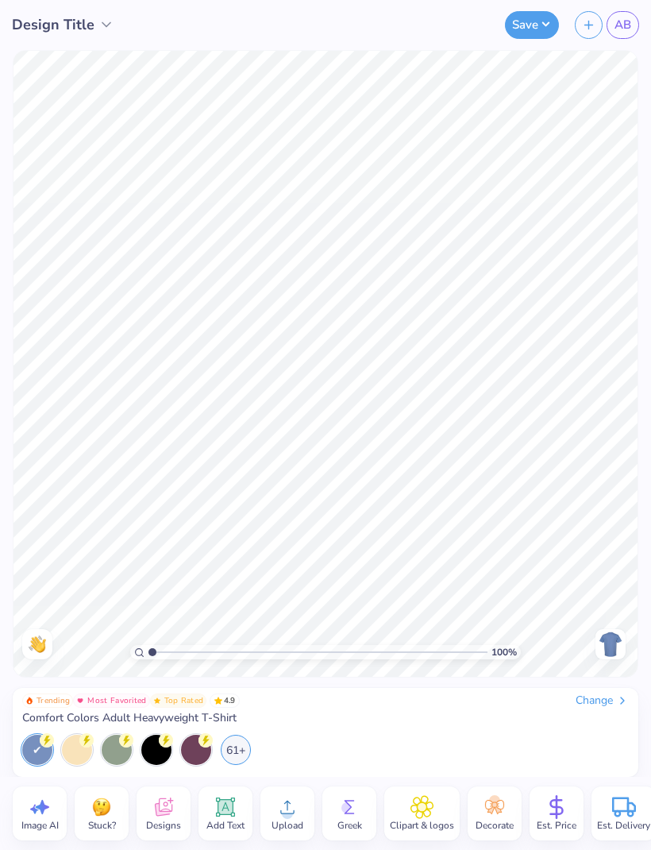
click at [169, 811] on icon at bounding box center [163, 807] width 17 height 18
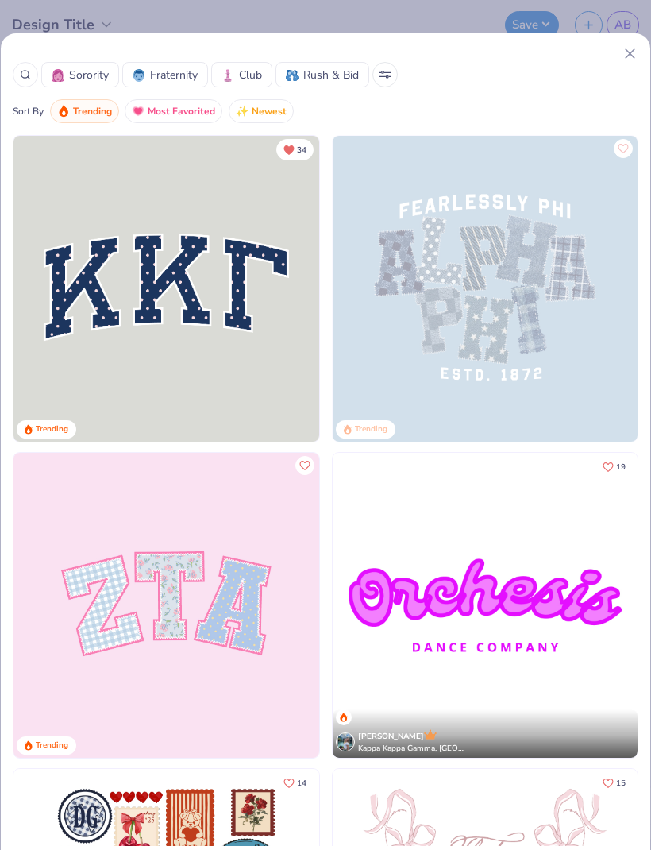
click at [34, 80] on div at bounding box center [25, 74] width 25 height 25
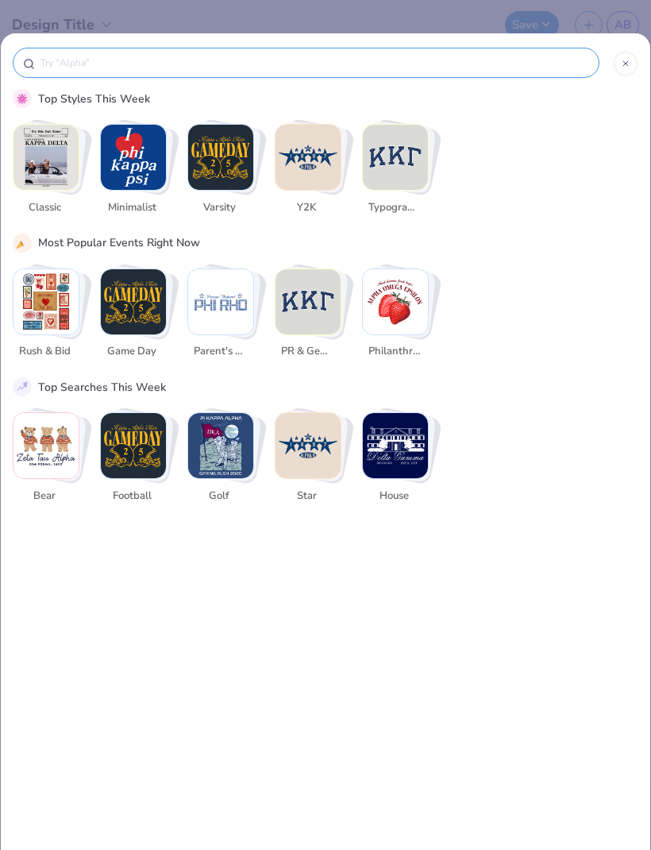
click at [39, 84] on div at bounding box center [326, 67] width 626 height 44
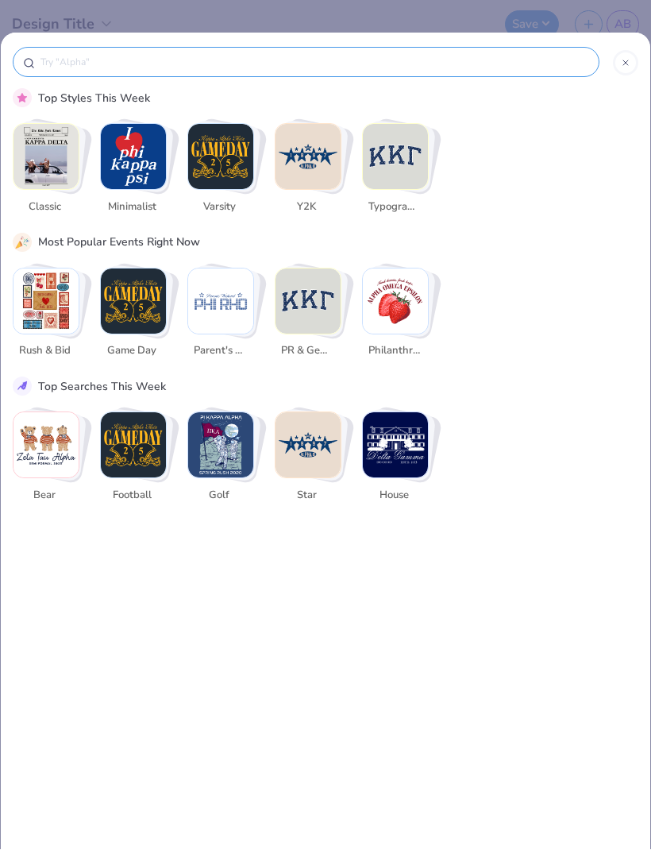
scroll to position [1, 0]
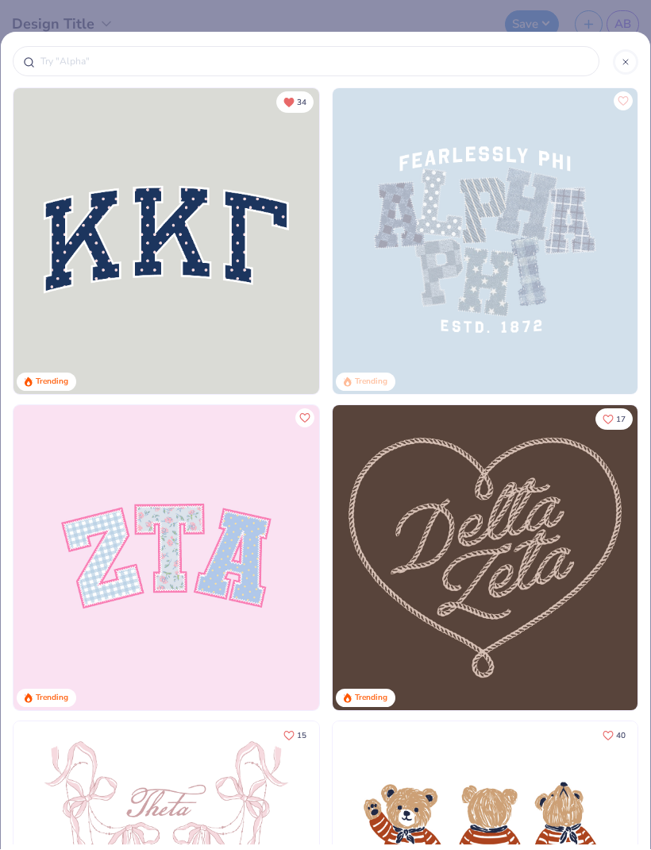
click at [391, 64] on input "text" at bounding box center [314, 62] width 551 height 16
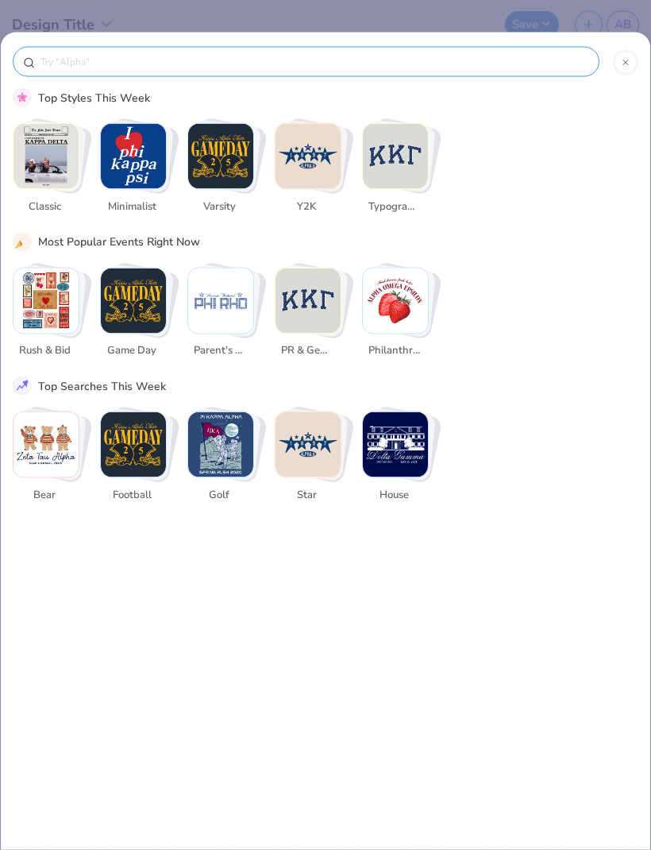
scroll to position [0, 0]
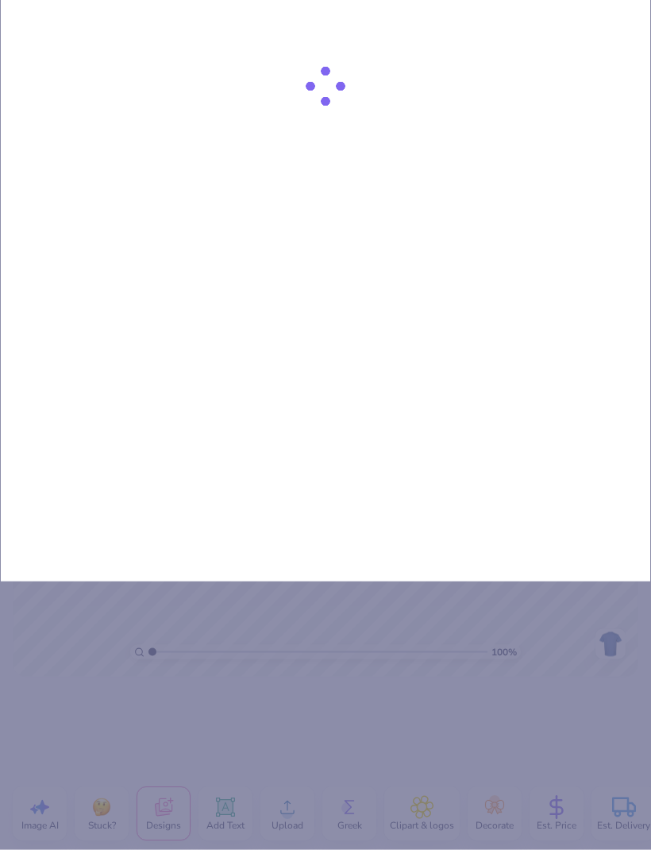
type input "Ch"
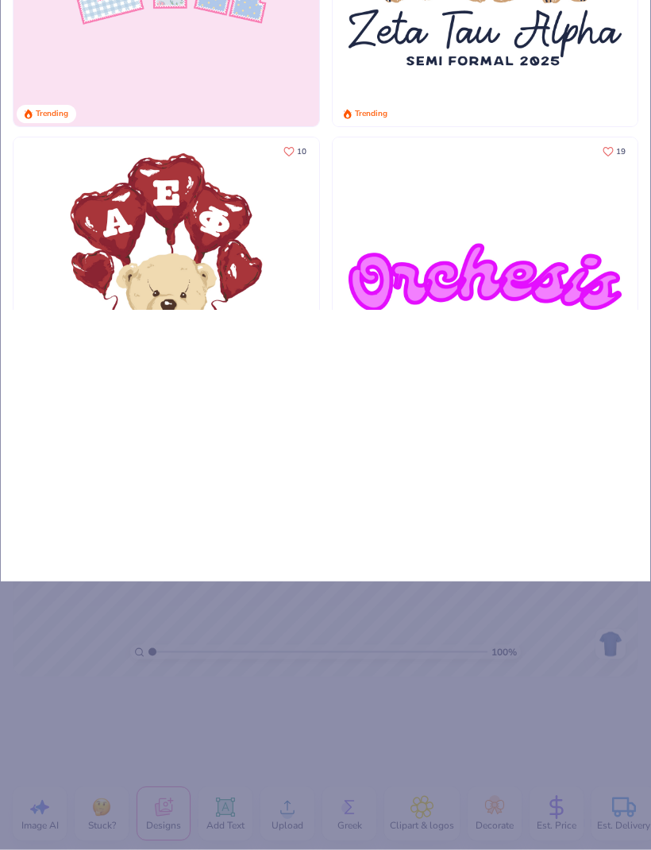
type input "Chi"
type input "Chi o"
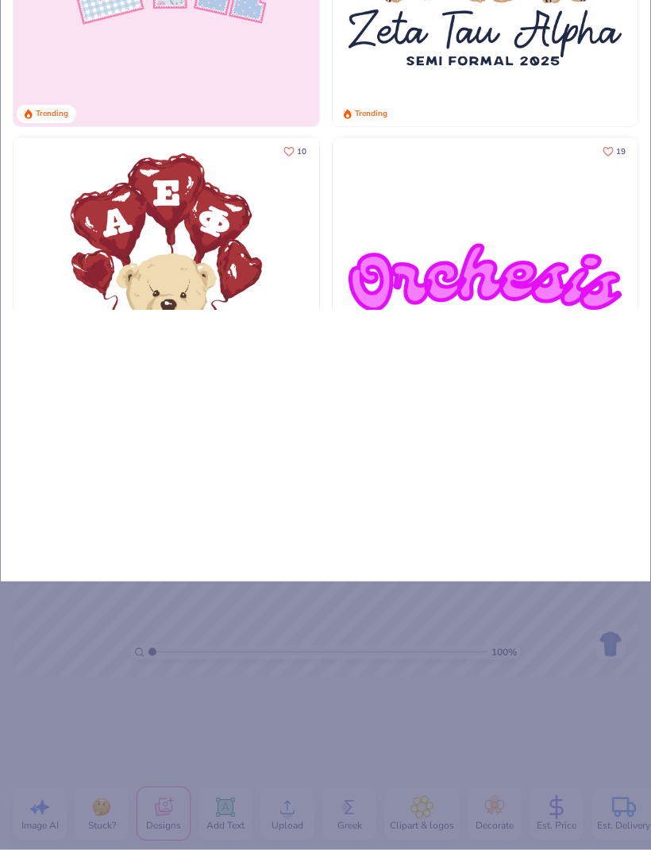
type input "Chi o"
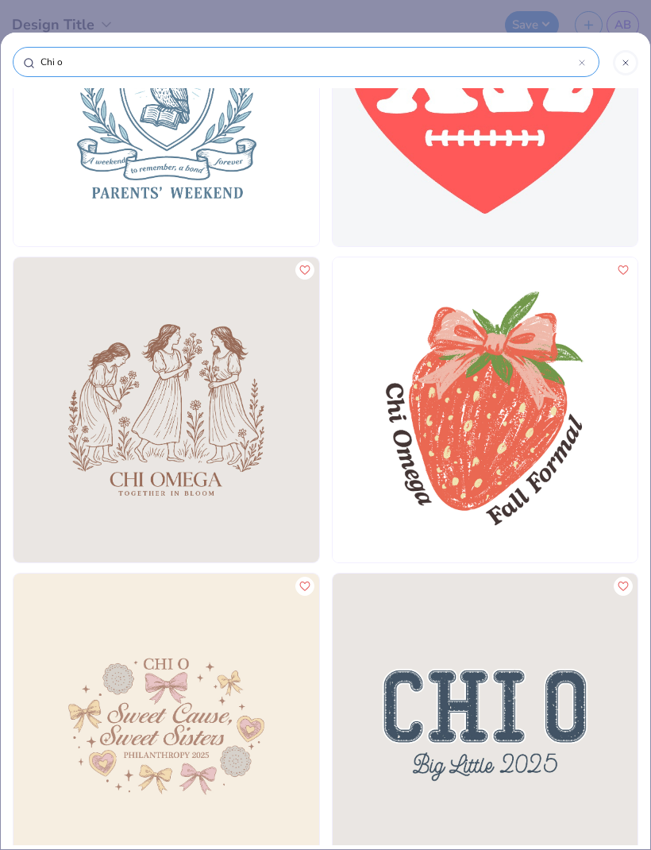
scroll to position [18504, 0]
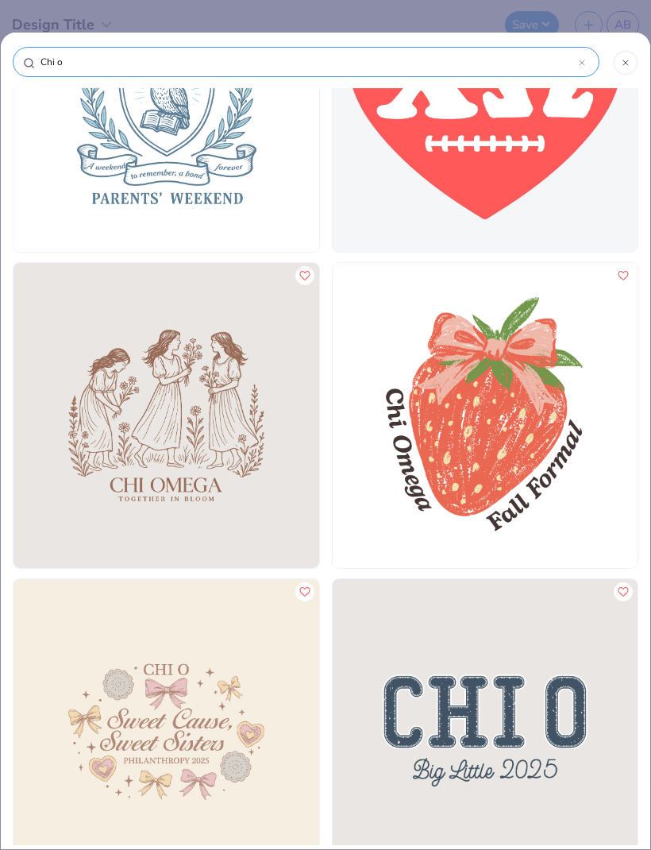
type input "Chi o"
click at [638, 62] on div at bounding box center [625, 62] width 25 height 25
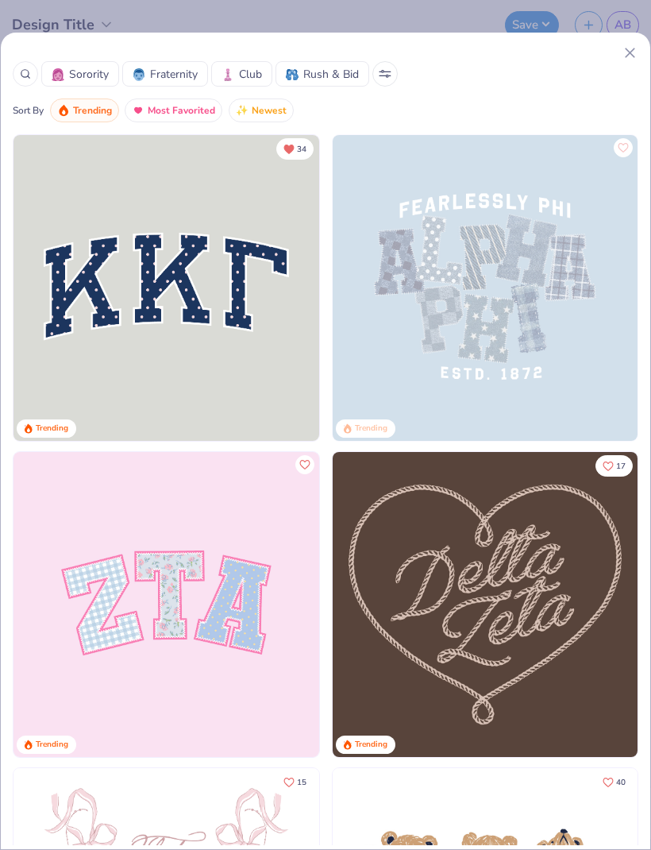
click at [83, 75] on span "Sorority" at bounding box center [89, 74] width 40 height 17
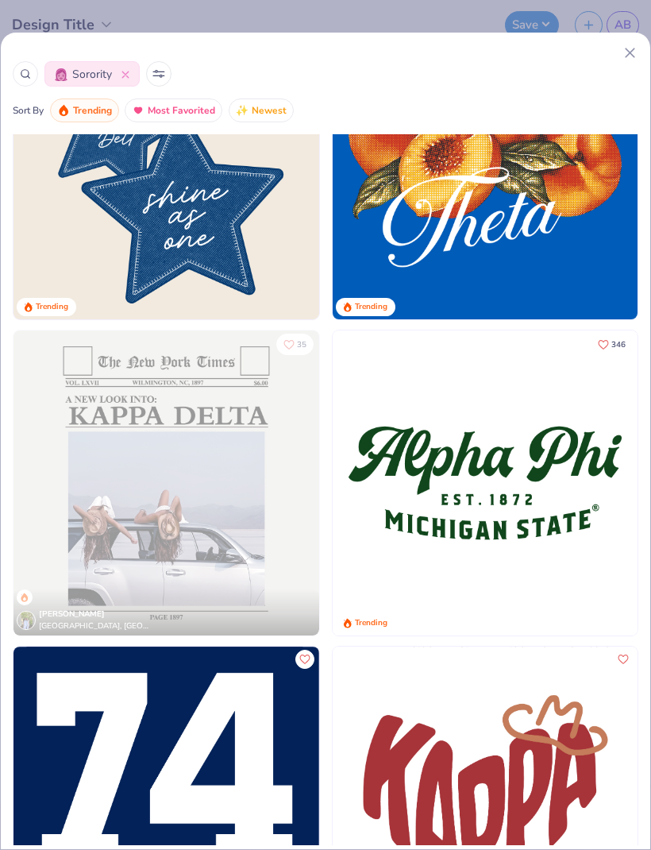
scroll to position [2097, 0]
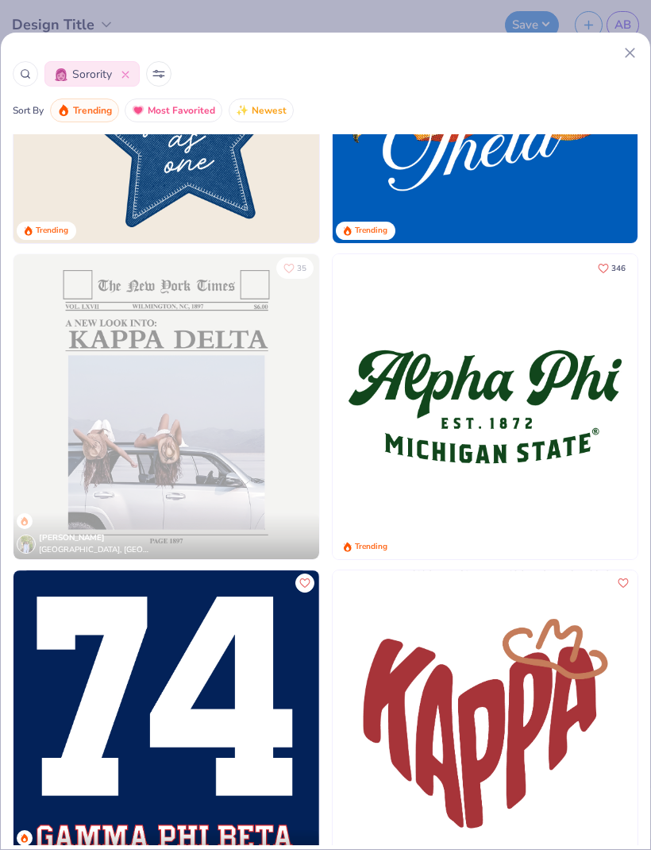
click at [623, 60] on icon at bounding box center [630, 52] width 17 height 17
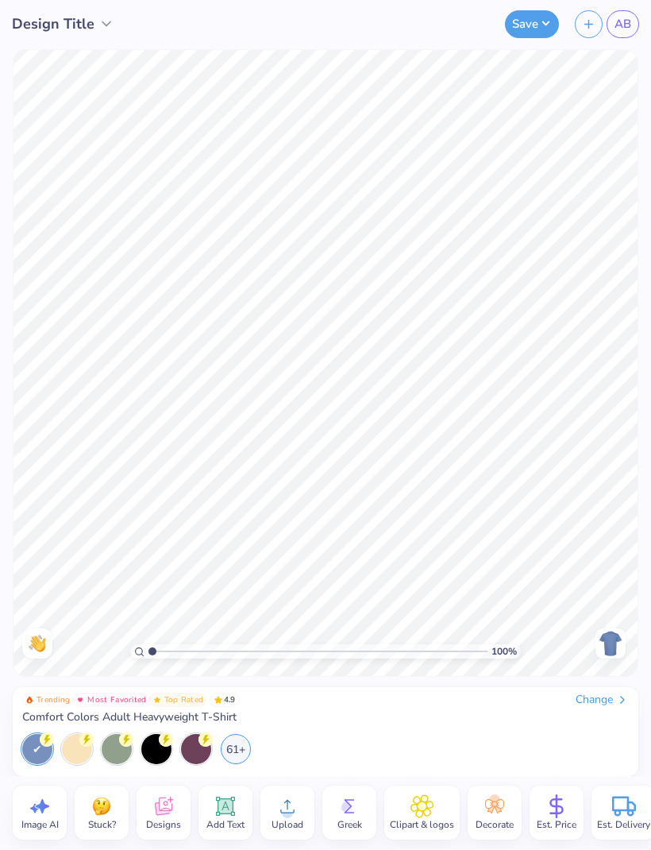
click at [46, 806] on icon at bounding box center [43, 807] width 14 height 14
select select "4"
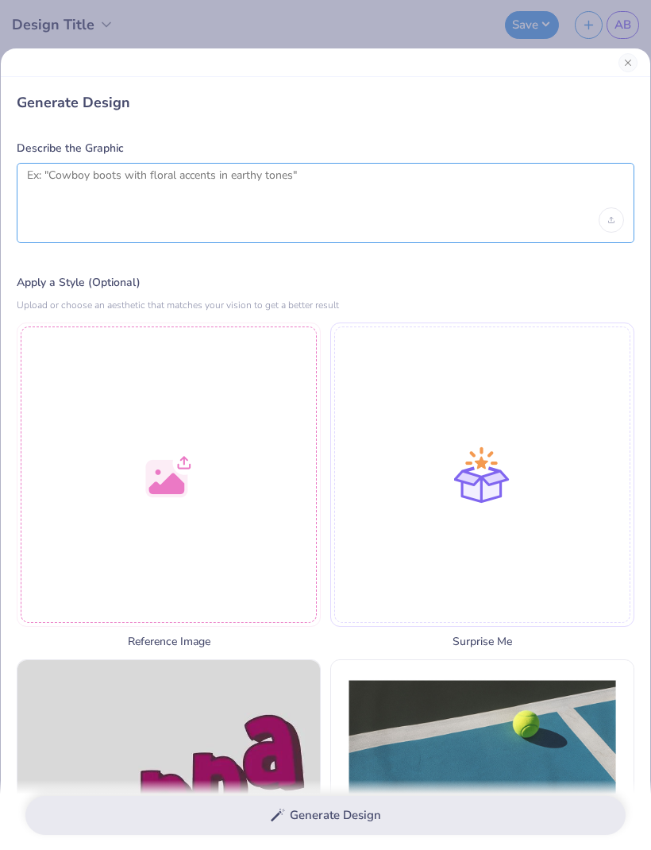
click at [343, 194] on textarea at bounding box center [325, 188] width 597 height 40
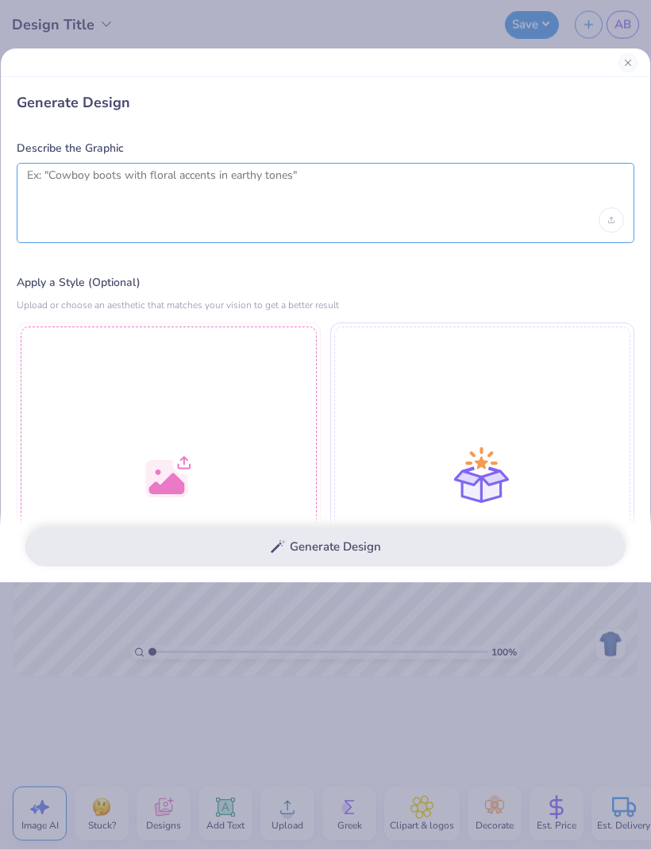
type textarea "S"
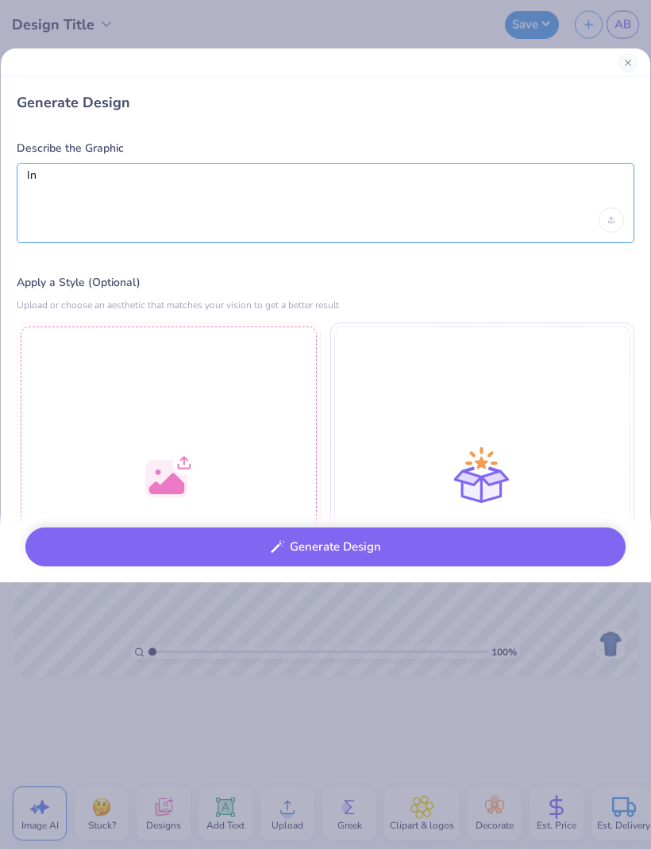
type textarea "I"
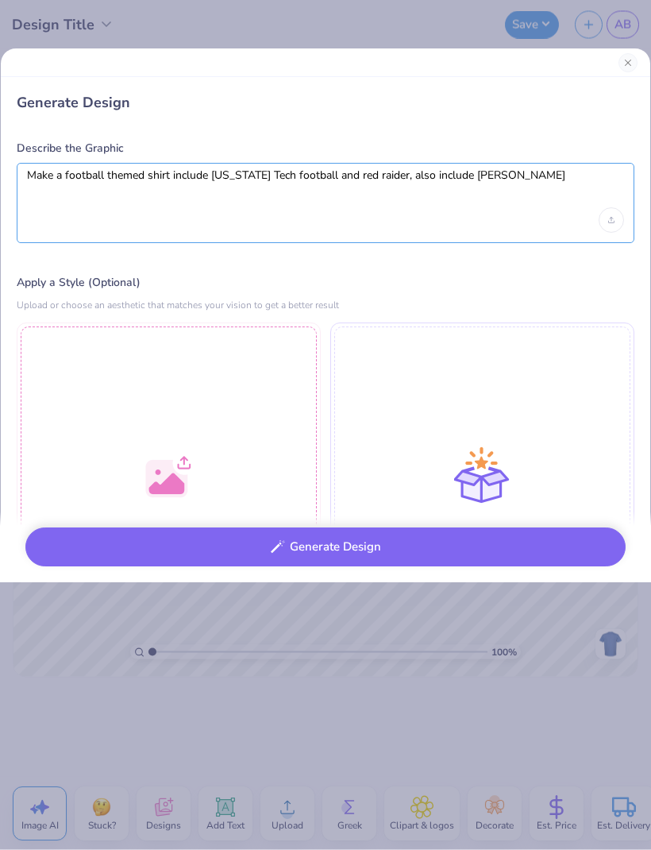
type textarea "Make a football themed shirt include [US_STATE] Tech football and red raider, a…"
click at [560, 551] on button "Generate Design" at bounding box center [325, 547] width 601 height 39
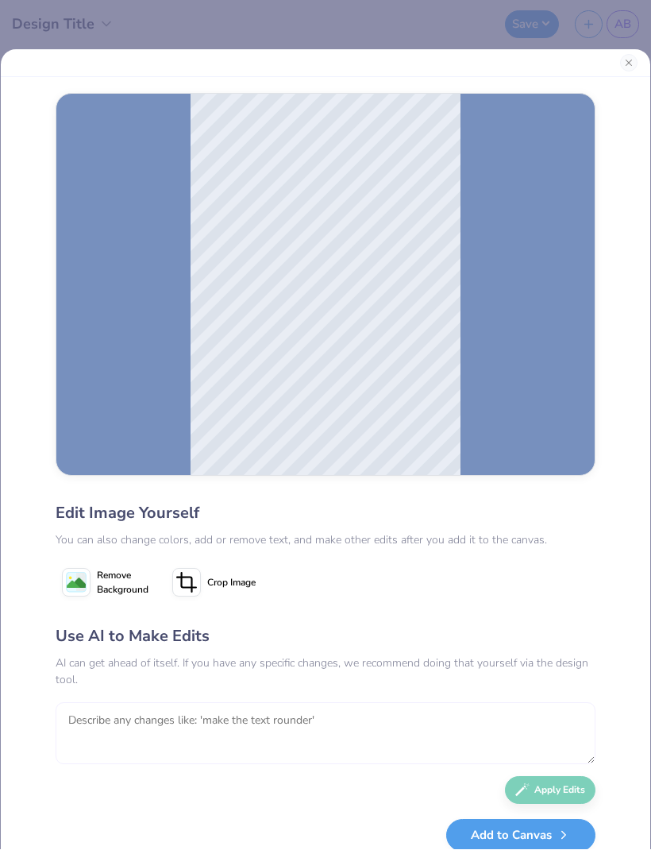
click at [148, 736] on textarea at bounding box center [326, 734] width 540 height 62
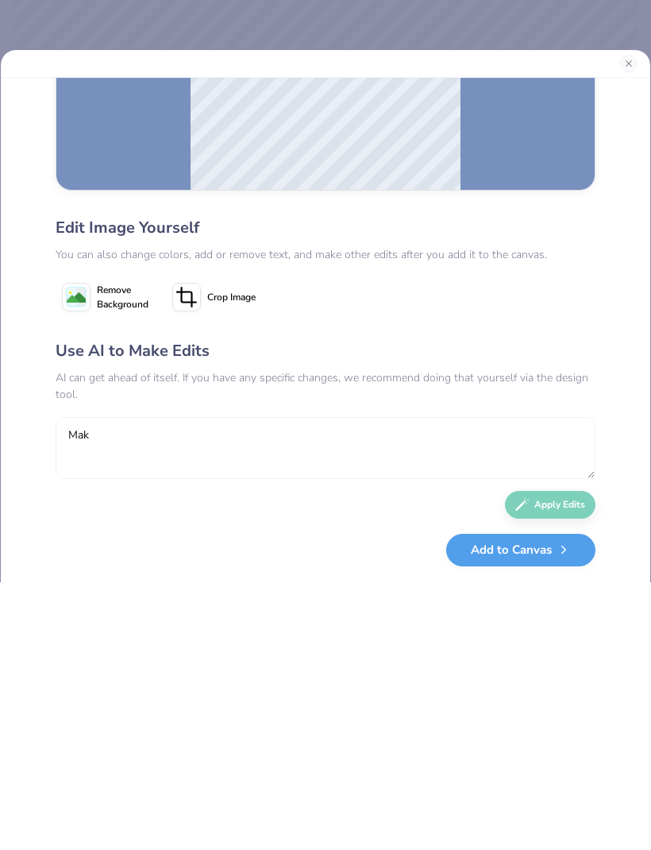
scroll to position [0, 0]
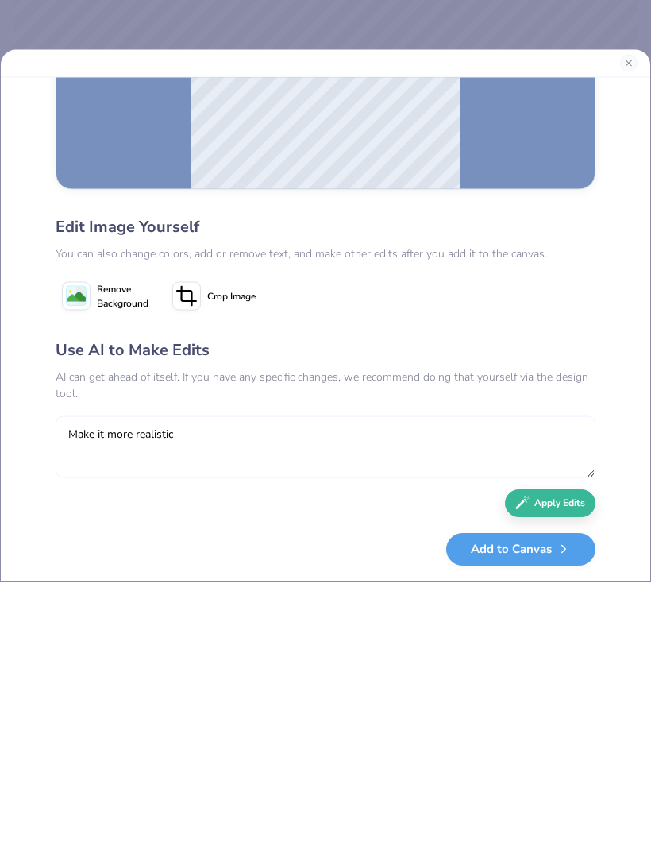
type textarea "Make it more realistic"
click at [570, 758] on button "Apply Edits" at bounding box center [550, 772] width 91 height 28
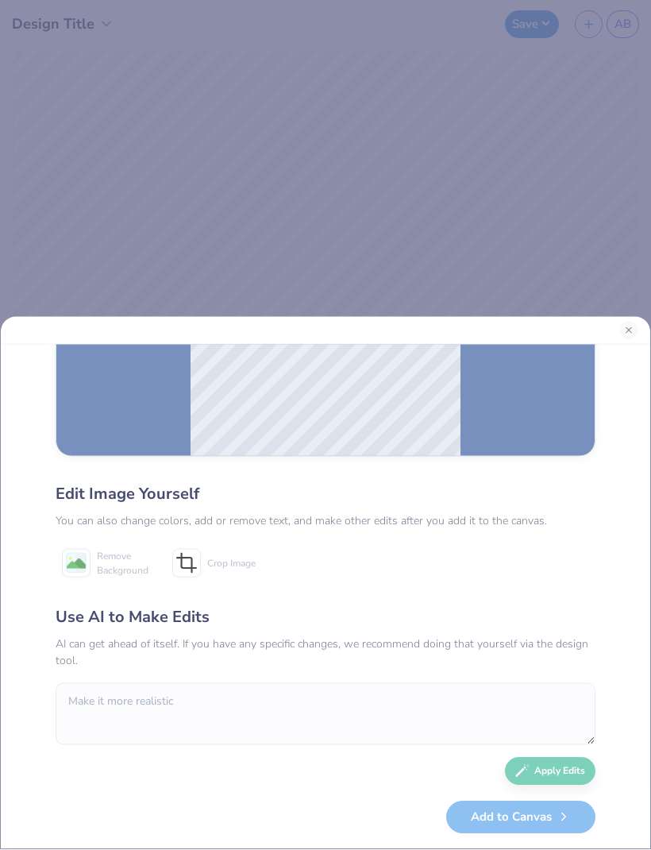
scroll to position [41, 0]
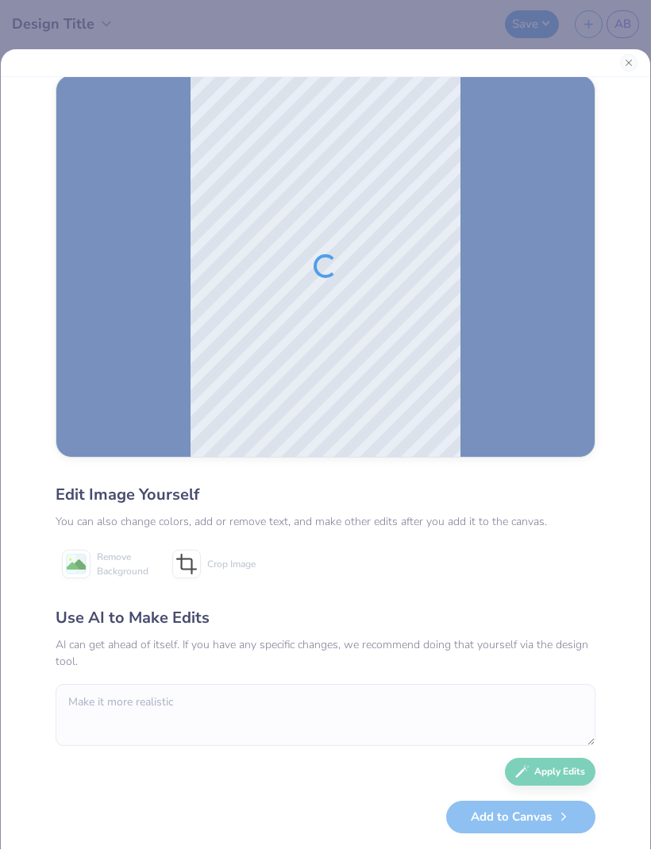
click at [623, 64] on button "Close" at bounding box center [628, 63] width 17 height 17
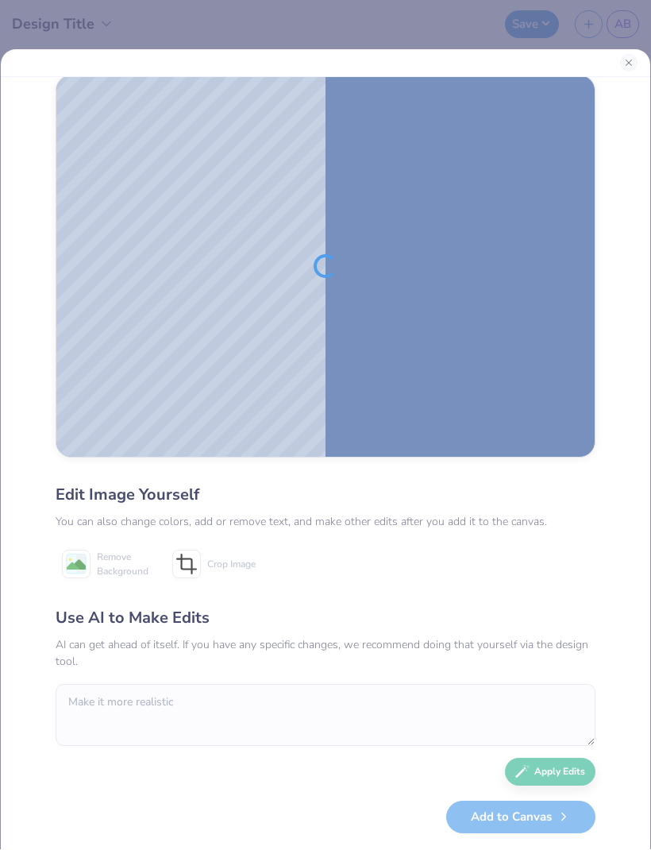
click at [634, 64] on button "Close" at bounding box center [628, 63] width 17 height 17
click at [634, 63] on button "Close" at bounding box center [628, 63] width 17 height 17
click at [624, 62] on button "Close" at bounding box center [628, 63] width 17 height 17
click at [623, 61] on button "Close" at bounding box center [628, 63] width 17 height 17
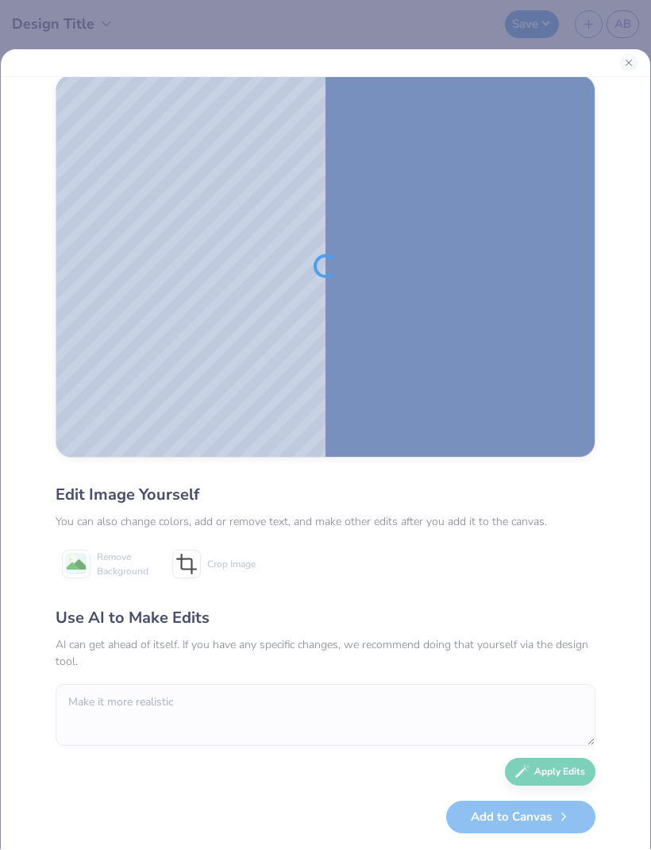
click at [651, 54] on div "Edit Image Yourself You can also change colors, add or remove text, and make ot…" at bounding box center [325, 425] width 651 height 850
click at [632, 55] on button "Close" at bounding box center [628, 63] width 17 height 17
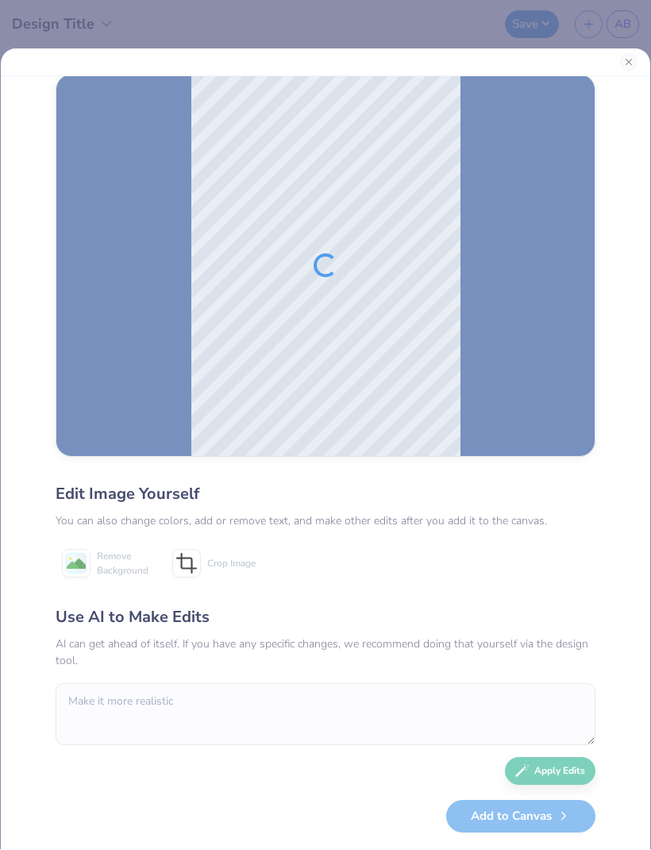
scroll to position [1, 0]
click at [626, 60] on button "Close" at bounding box center [628, 62] width 17 height 17
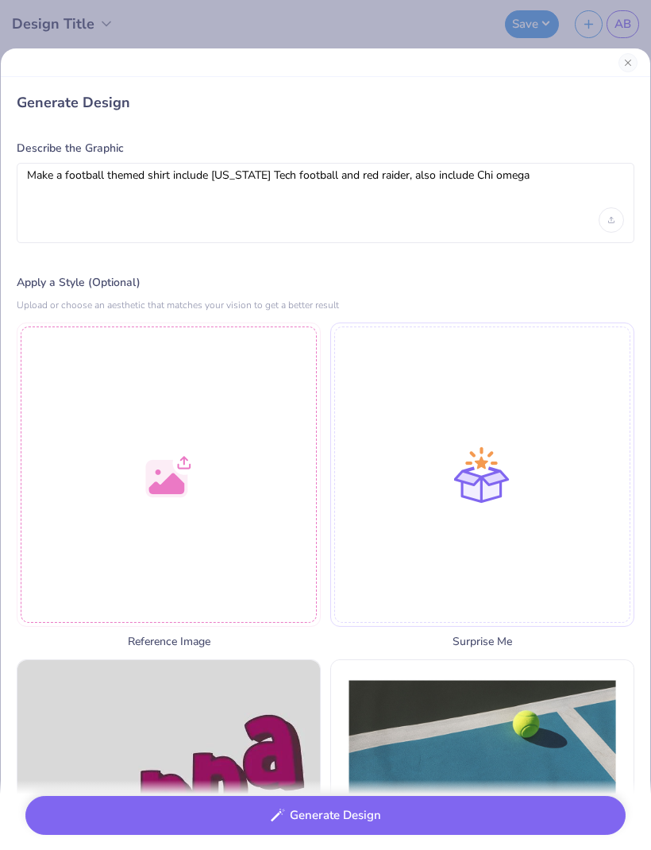
click at [113, 515] on div at bounding box center [169, 475] width 304 height 304
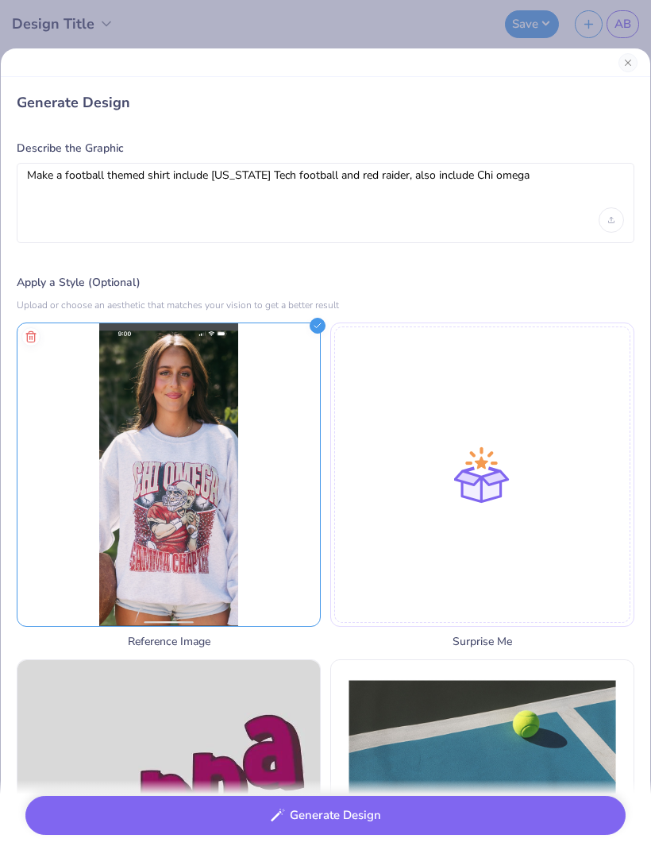
click at [536, 218] on div "Make a football themed shirt include [US_STATE] Tech football and red raider, a…" at bounding box center [326, 204] width 618 height 80
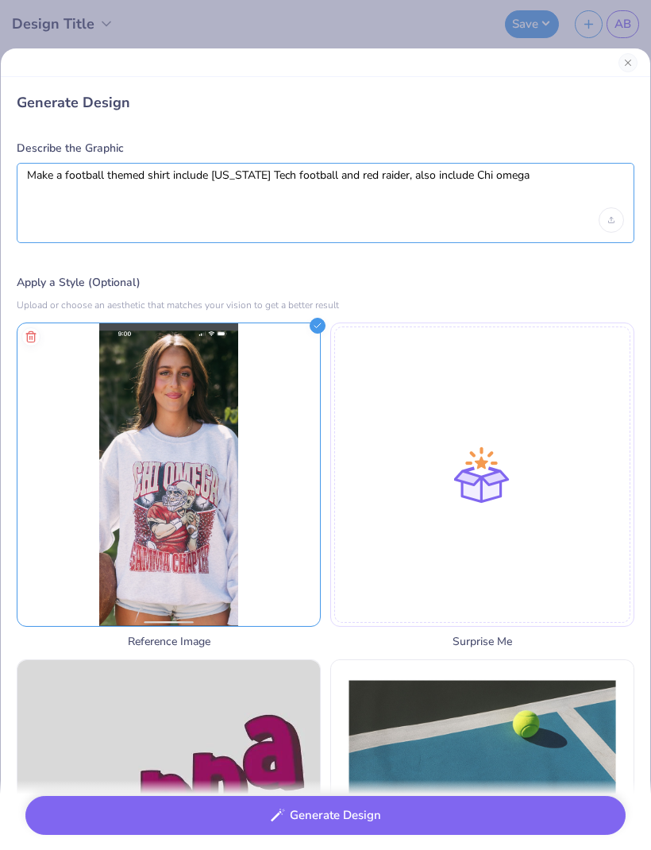
click at [540, 191] on textarea "Make a football themed shirt include [US_STATE] Tech football and red raider, a…" at bounding box center [325, 189] width 597 height 40
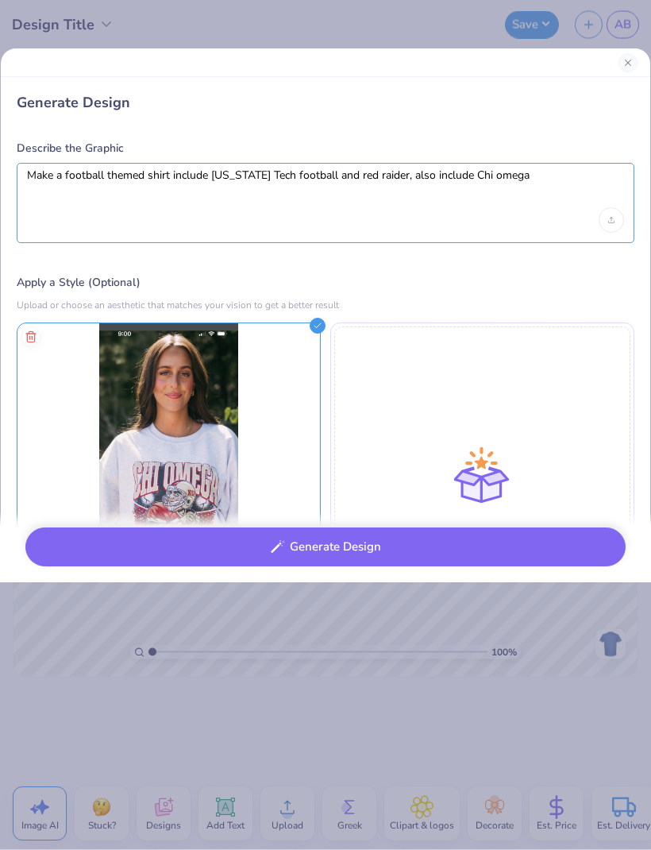
click at [56, 175] on textarea "Make a football themed shirt include [US_STATE] Tech football and red raider, a…" at bounding box center [325, 189] width 597 height 40
click at [447, 175] on textarea "Make something similar to this a football themed shirt include [US_STATE] Tech …" at bounding box center [325, 189] width 597 height 40
click at [446, 175] on textarea "Make something similar to this a football themed shirt include [US_STATE] Tech …" at bounding box center [325, 189] width 597 height 40
click at [536, 193] on textarea "Make something similar to this a football themed shirt include [US_STATE][GEOGR…" at bounding box center [325, 189] width 597 height 40
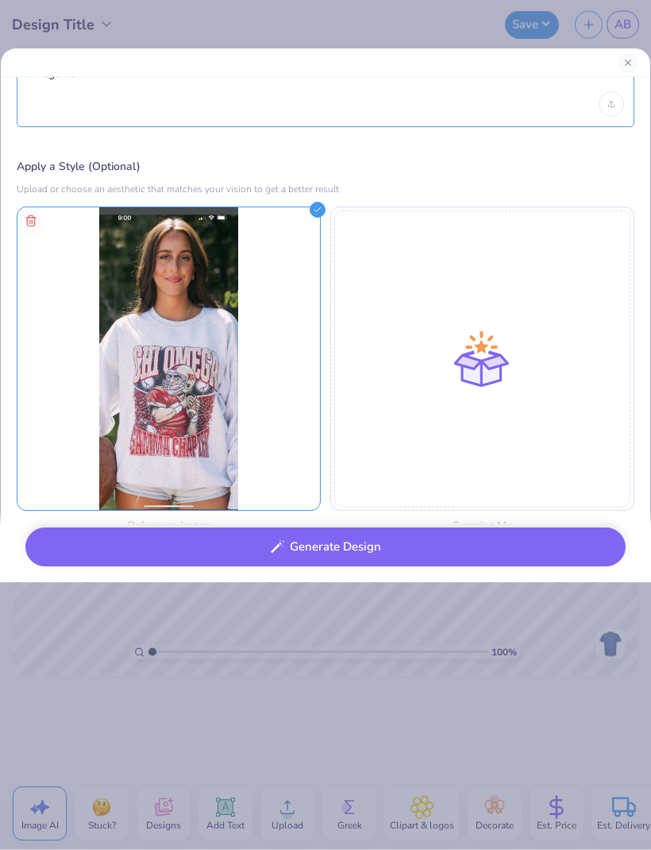
scroll to position [0, 0]
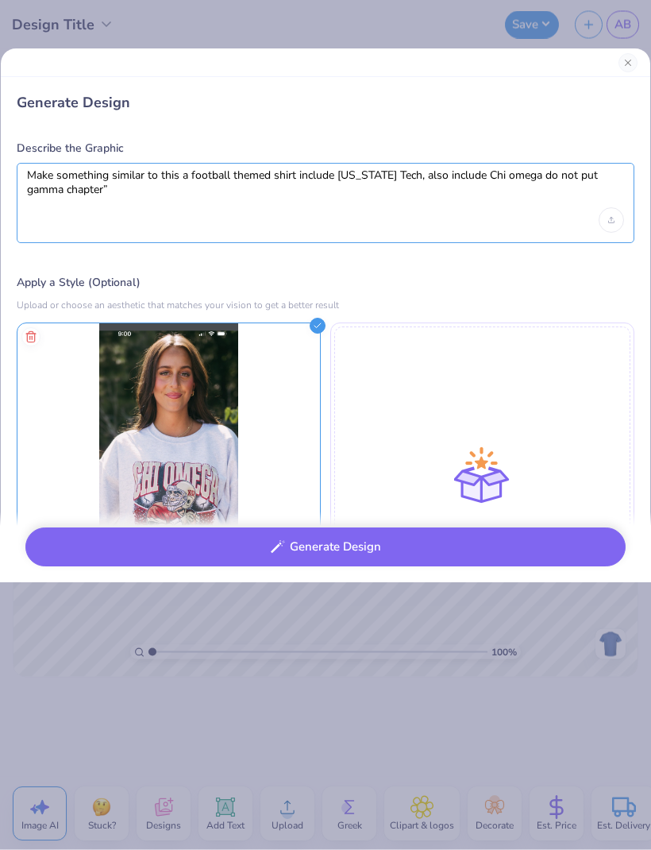
click at [566, 177] on textarea "Make something similar to this a football themed shirt include [US_STATE] Tech,…" at bounding box center [325, 189] width 597 height 40
type textarea "Make something similar to this a football themed shirt include [US_STATE] Tech,…"
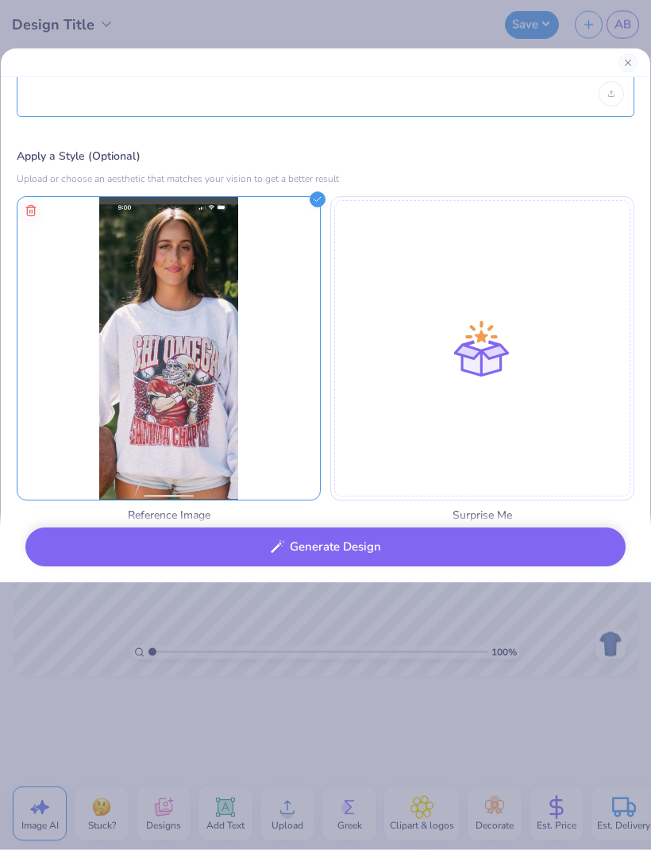
scroll to position [121, 0]
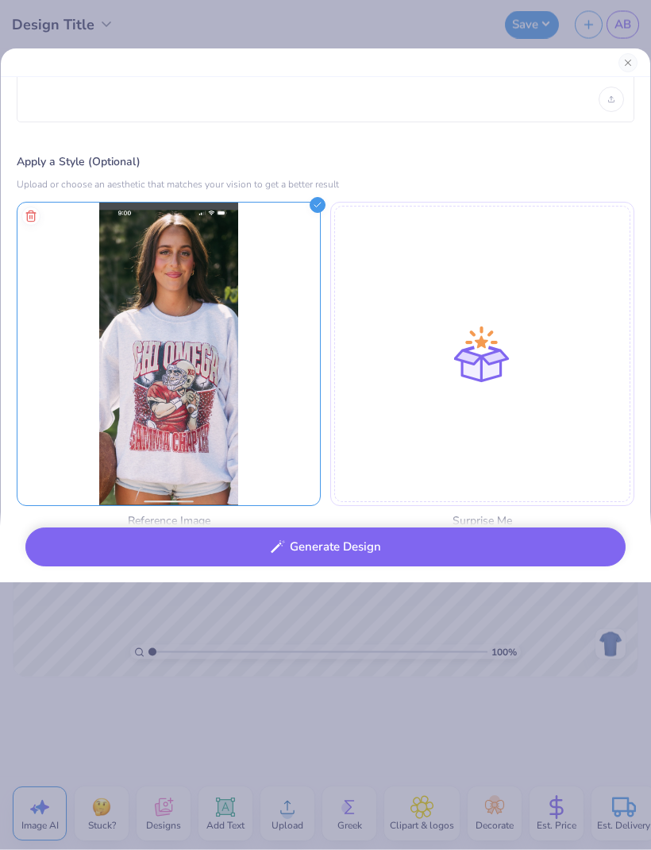
click at [93, 547] on button "Generate Design" at bounding box center [325, 547] width 601 height 39
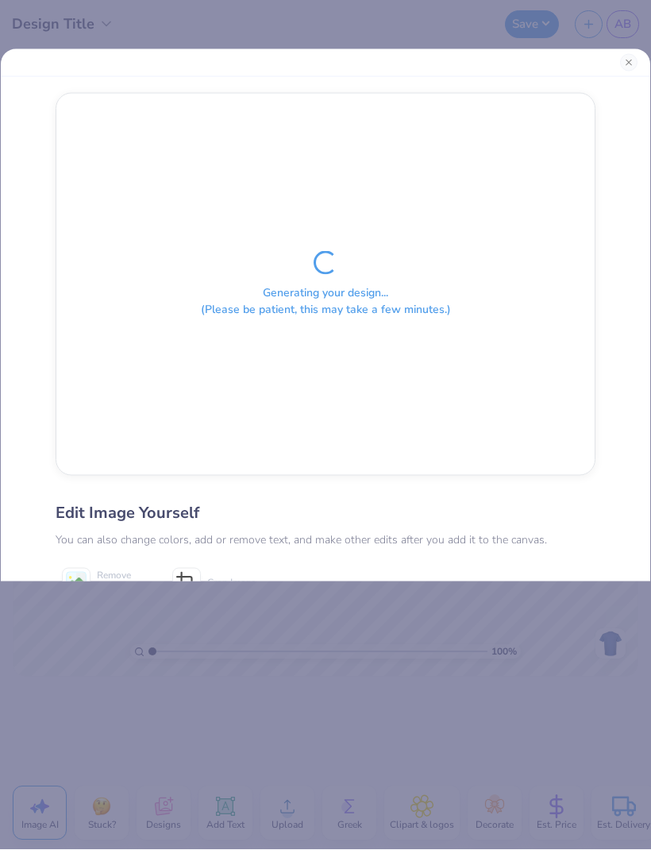
scroll to position [0, 0]
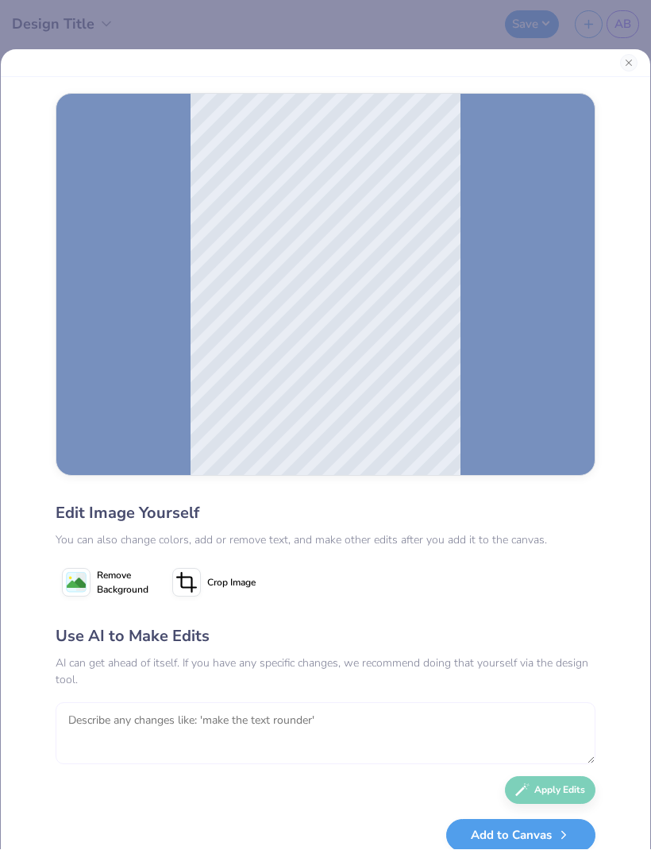
click at [102, 755] on textarea at bounding box center [326, 734] width 540 height 62
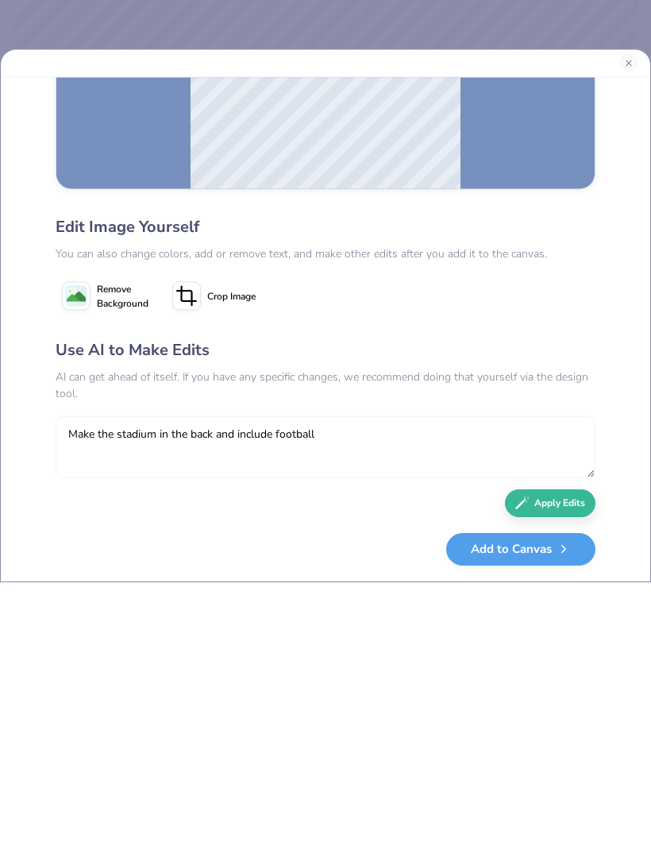
type textarea "Make the stadium in the back and include football"
click at [558, 758] on button "Apply Edits" at bounding box center [550, 772] width 91 height 28
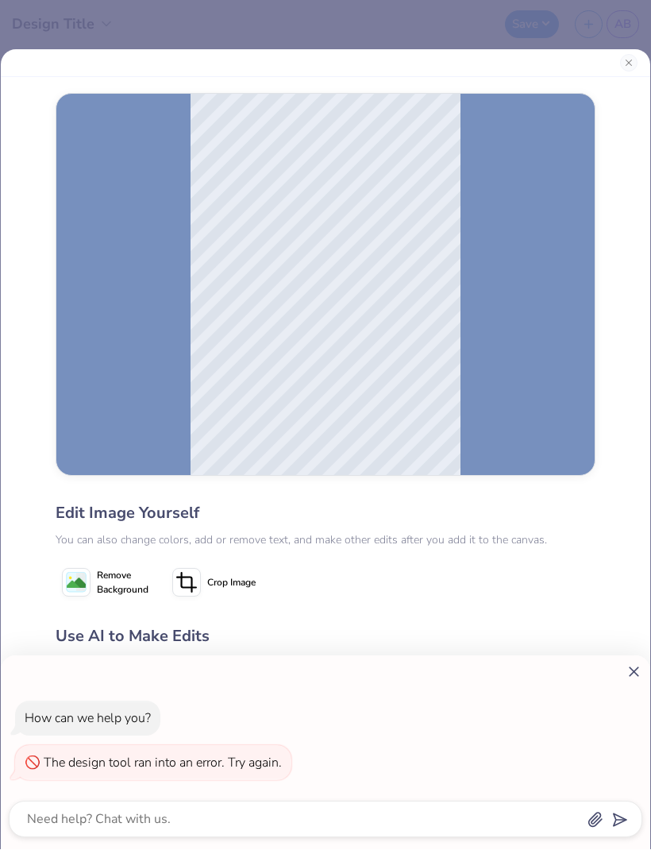
click at [636, 58] on div "How can we help you? The design tool ran into an error. Try again." at bounding box center [325, 425] width 651 height 850
type textarea "x"
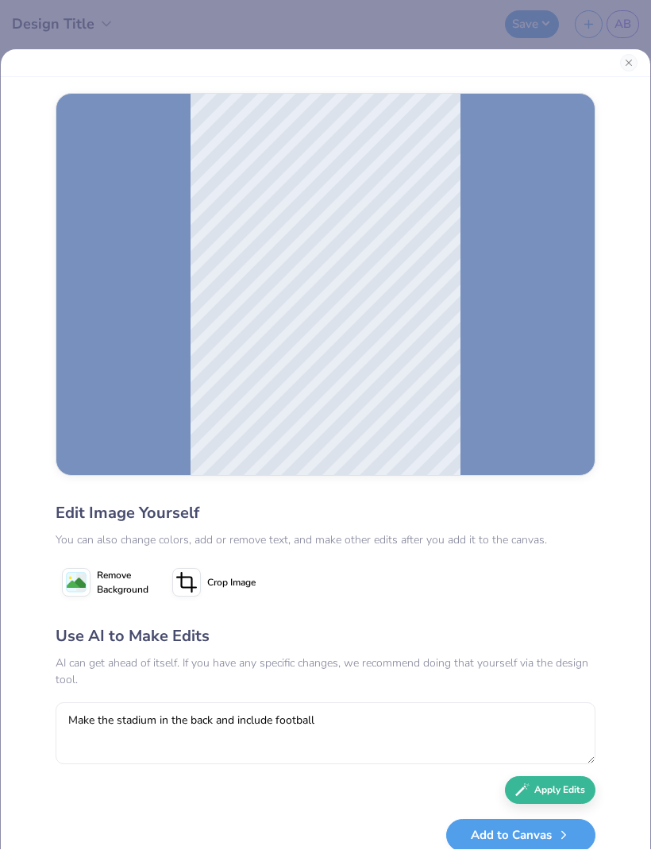
click at [628, 64] on button "Close" at bounding box center [628, 63] width 17 height 17
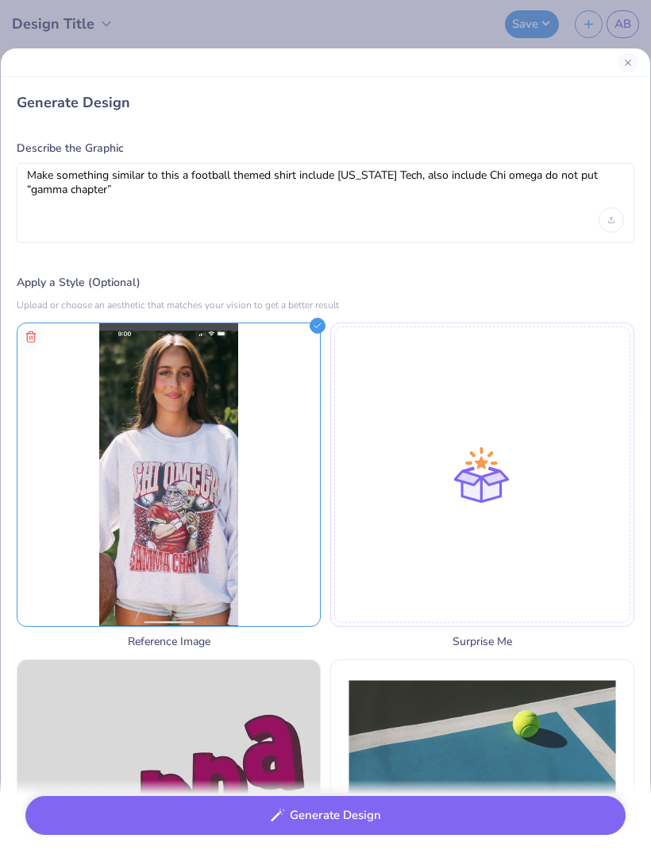
click at [631, 59] on button "Close" at bounding box center [628, 63] width 19 height 19
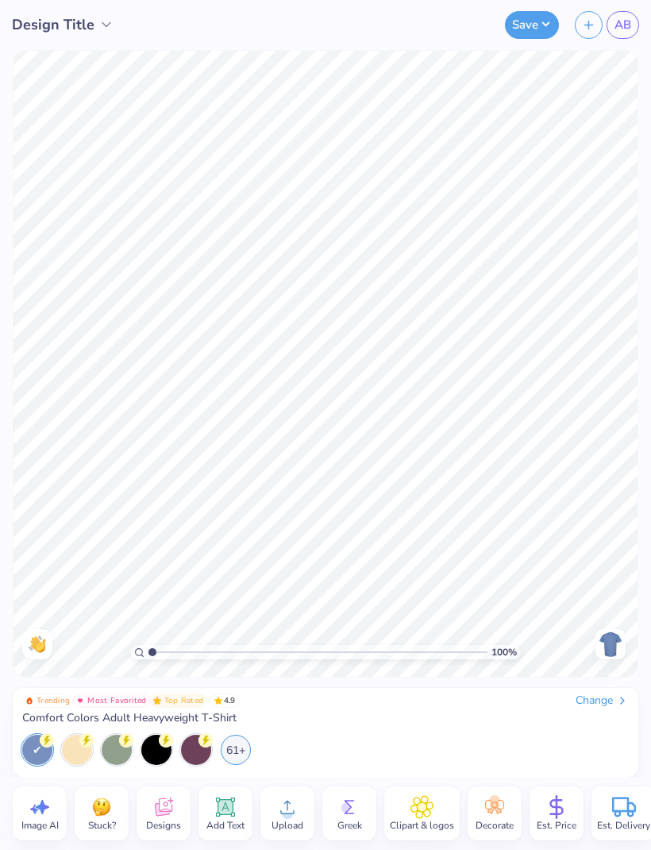
click at [356, 813] on icon at bounding box center [350, 807] width 24 height 24
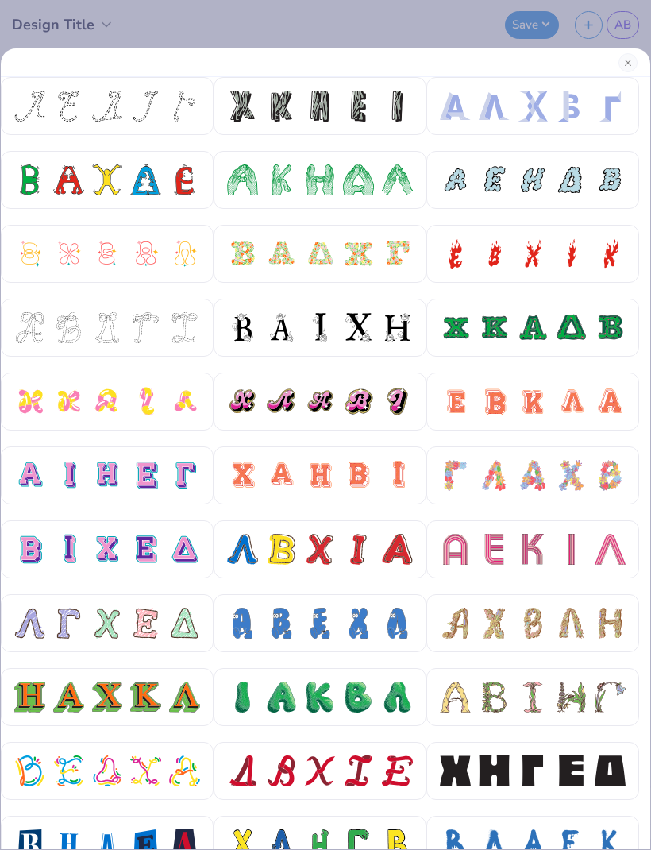
click at [629, 71] on button "Close" at bounding box center [628, 62] width 19 height 19
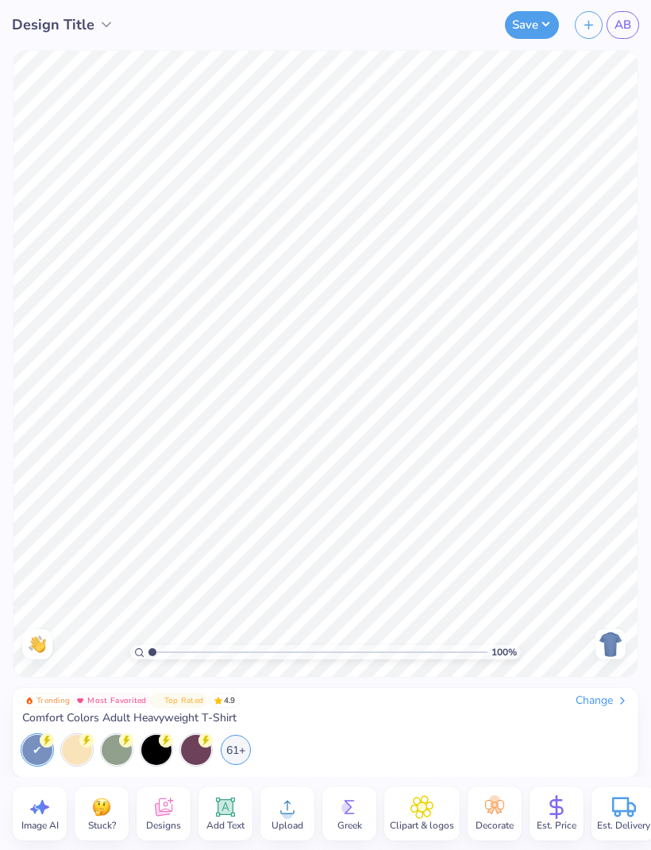
click at [145, 814] on div "Designs" at bounding box center [164, 813] width 54 height 54
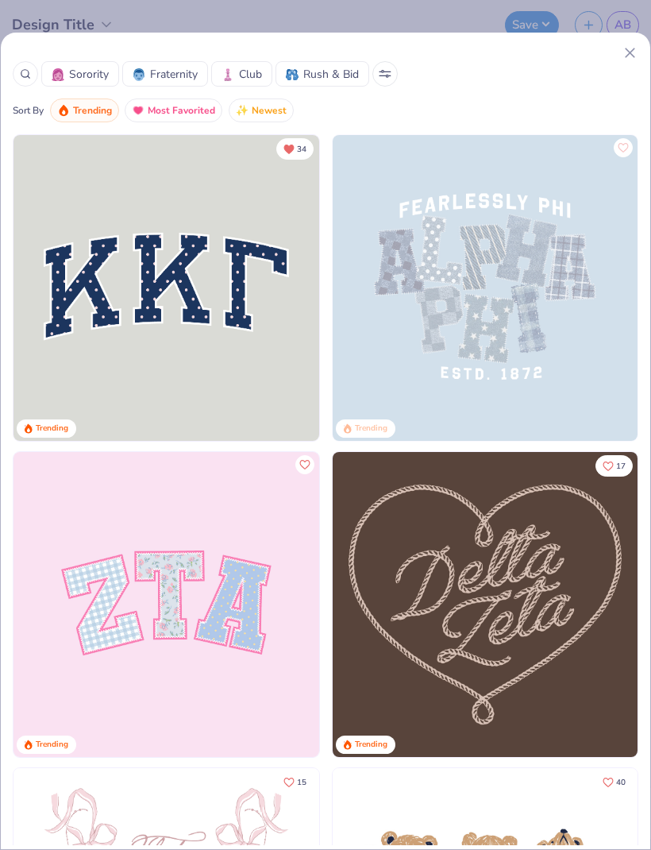
click at [29, 72] on circle at bounding box center [24, 73] width 7 height 7
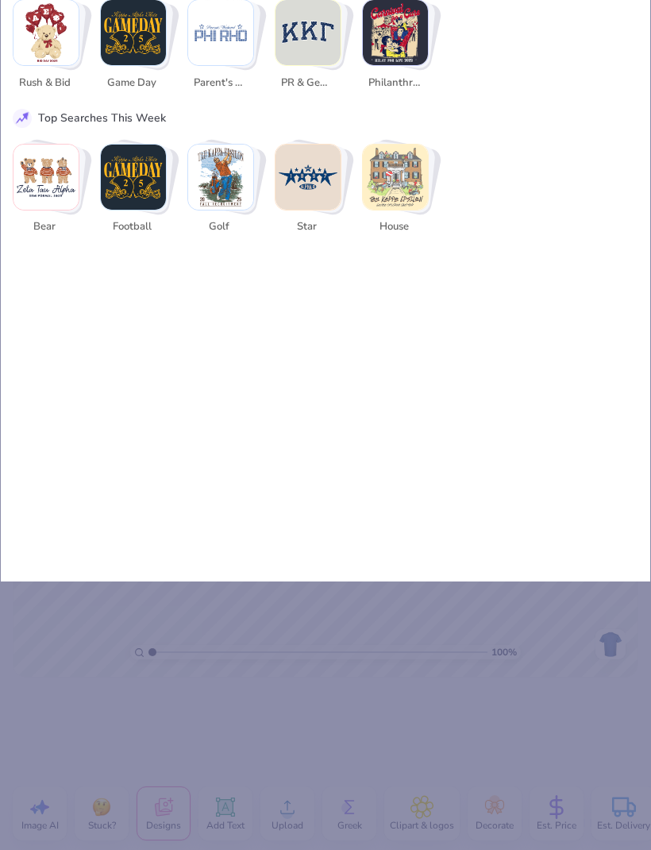
click at [130, 44] on img "Stack Card Button Game Day" at bounding box center [133, 32] width 65 height 65
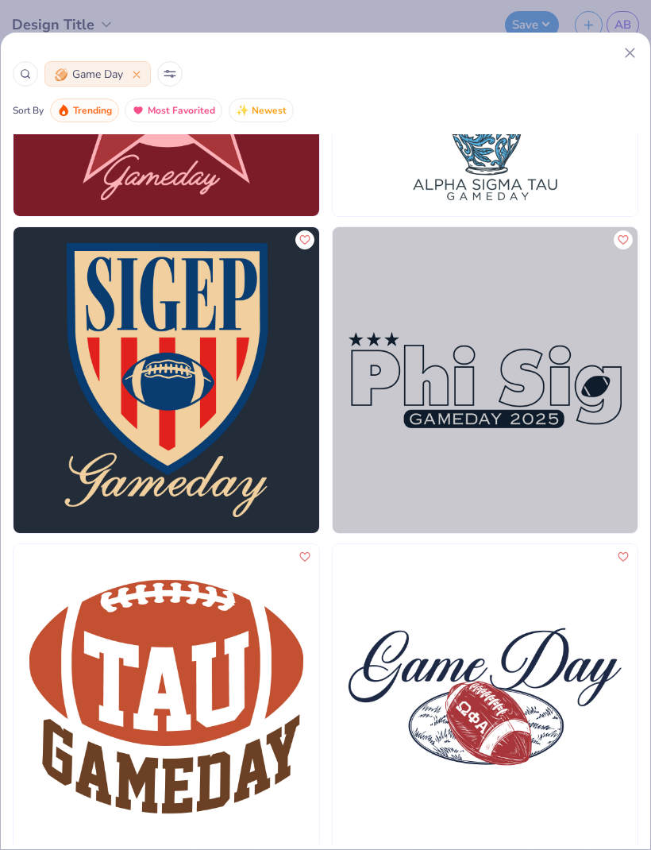
scroll to position [8153, 0]
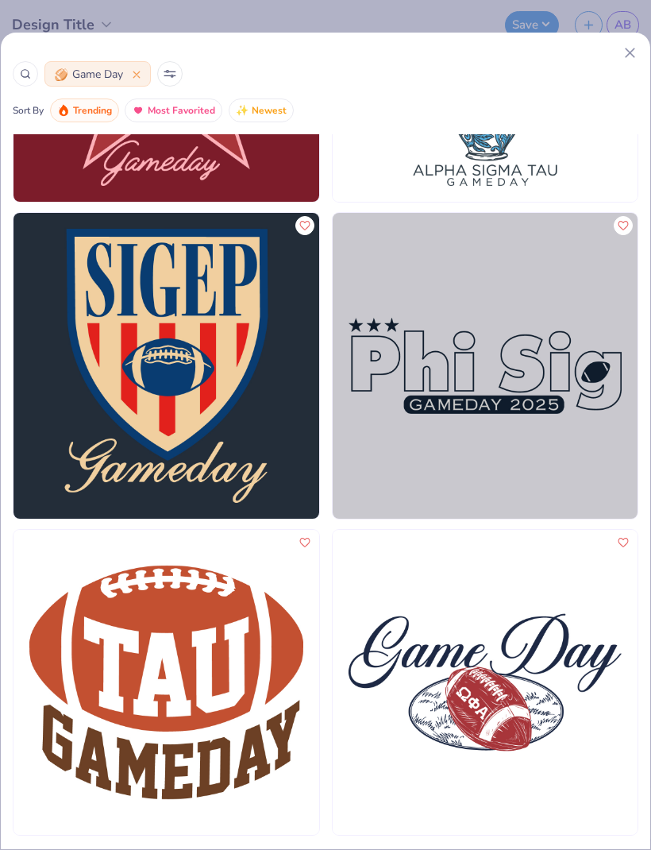
click at [624, 53] on icon at bounding box center [630, 52] width 17 height 17
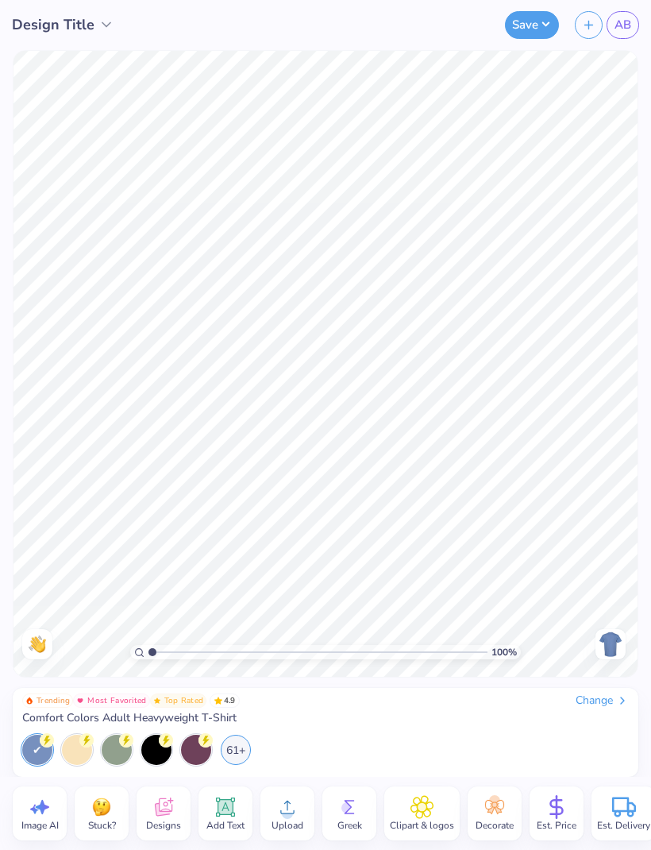
click at [174, 827] on span "Designs" at bounding box center [163, 825] width 35 height 13
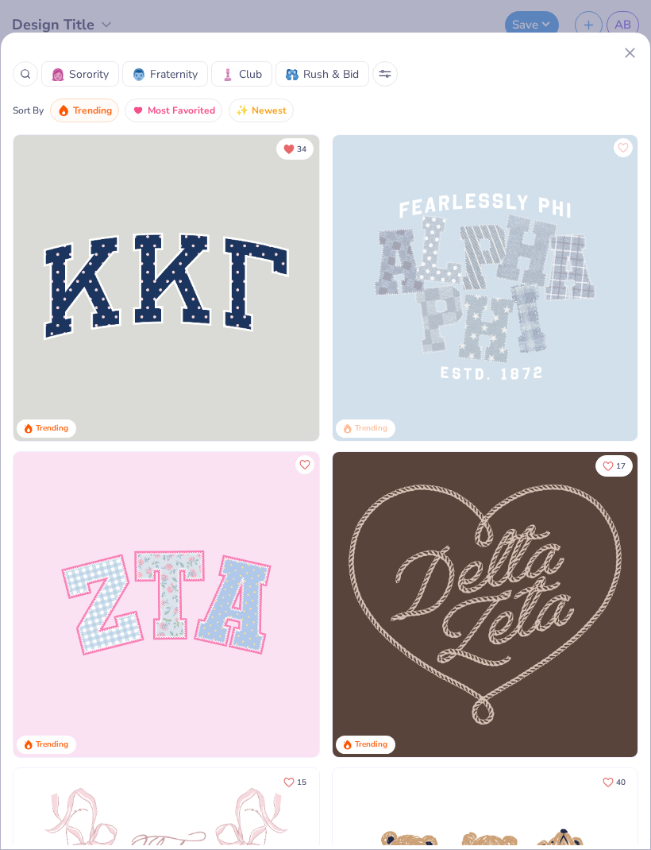
click at [35, 79] on div at bounding box center [25, 73] width 25 height 25
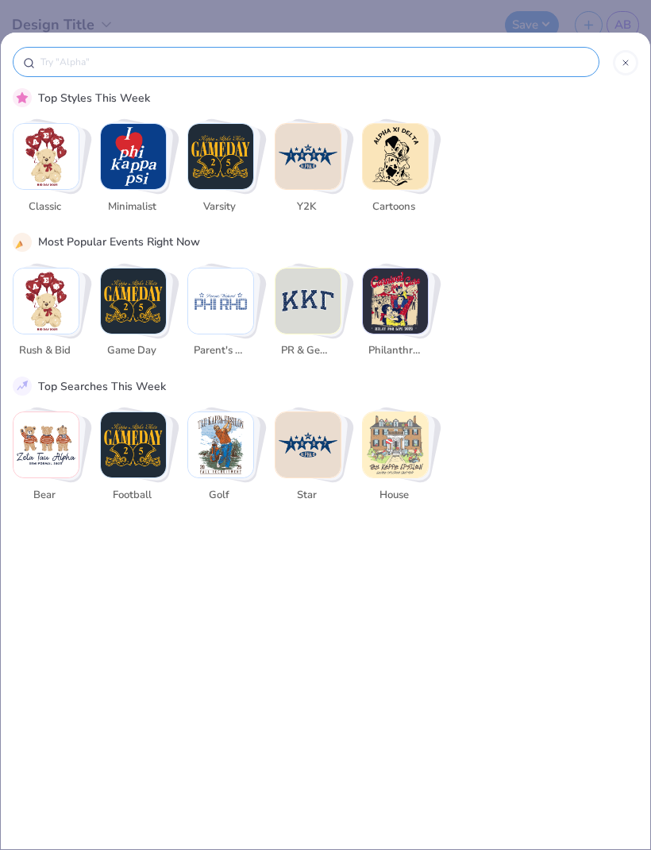
scroll to position [0, 0]
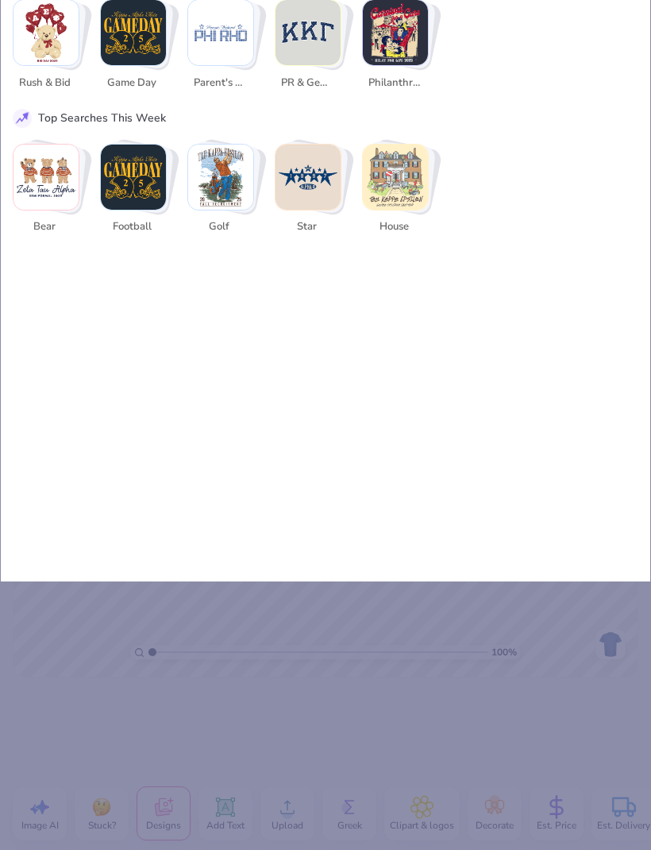
click at [128, 186] on img "Stack Card Button football" at bounding box center [133, 177] width 65 height 65
type input "football"
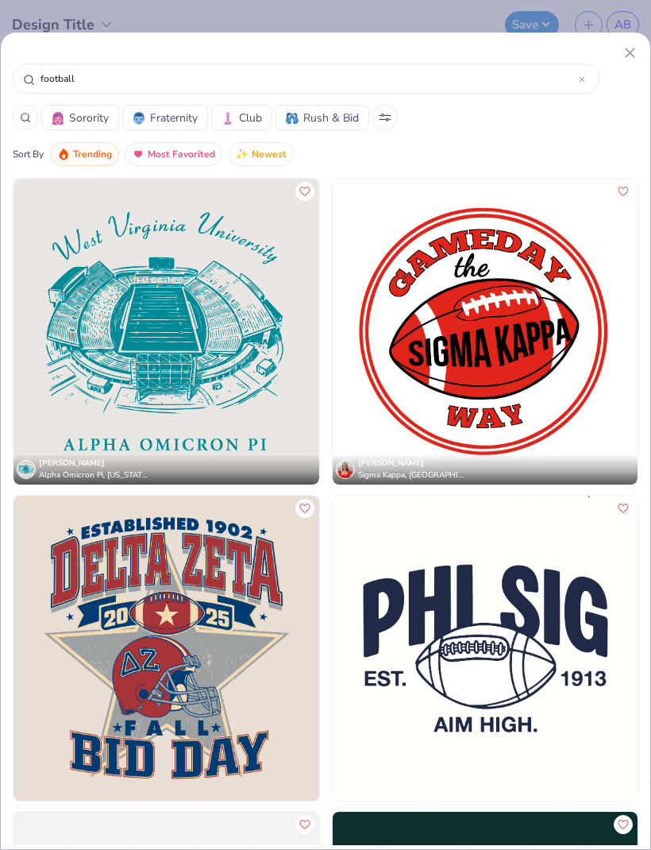
scroll to position [5066, 0]
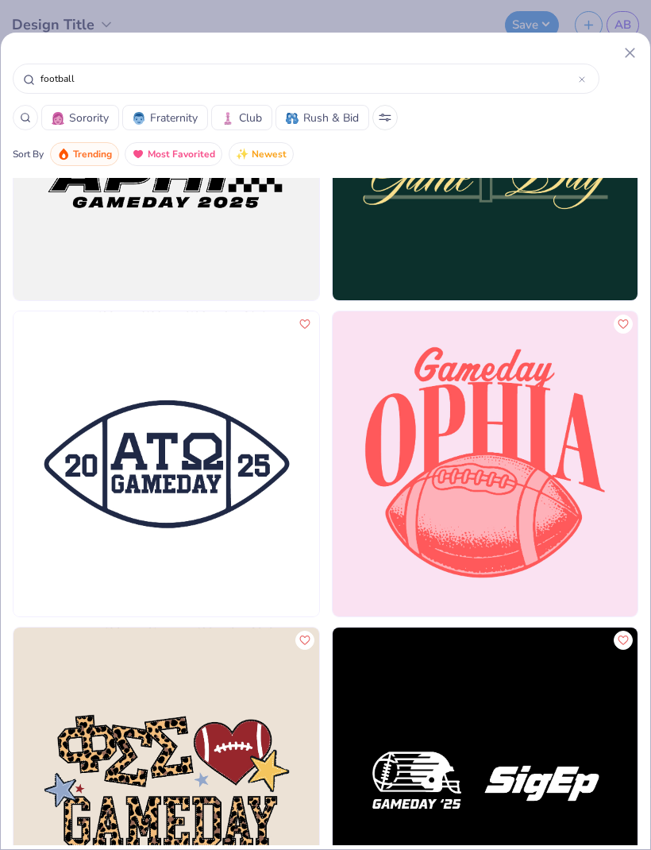
click at [625, 59] on icon at bounding box center [630, 52] width 17 height 17
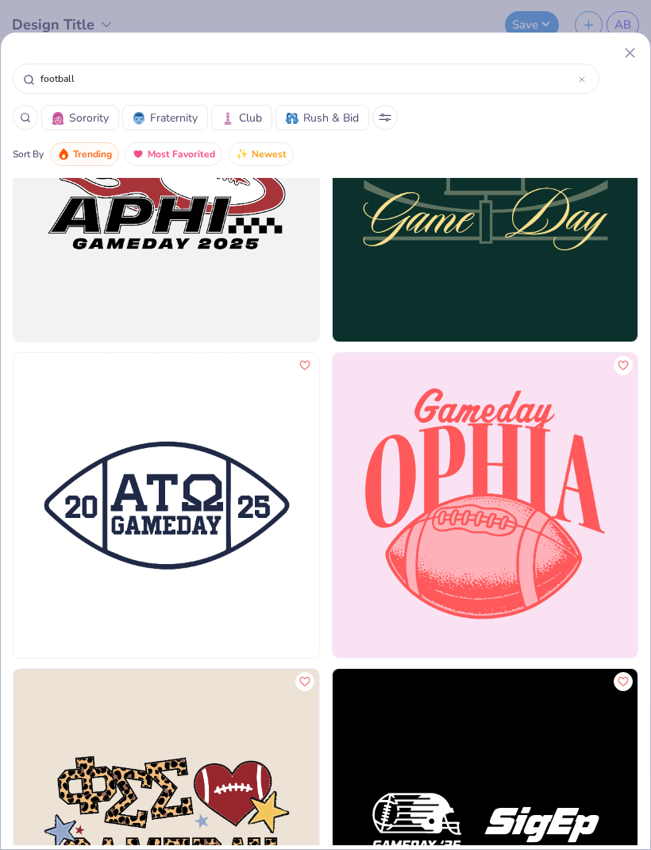
scroll to position [0, 0]
